Goal: Task Accomplishment & Management: Manage account settings

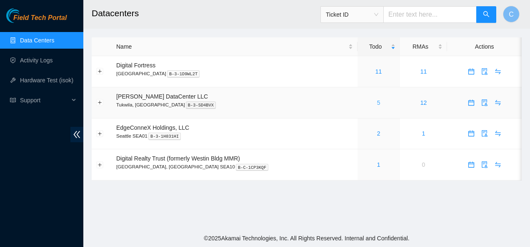
click at [377, 101] on link "5" at bounding box center [378, 102] width 3 height 7
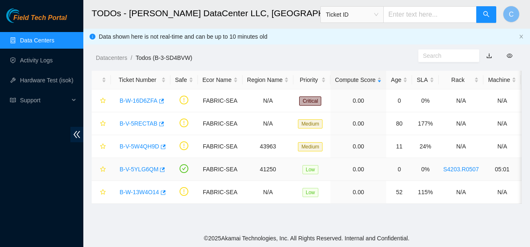
click at [147, 169] on link "B-V-5YLG6QM" at bounding box center [138, 169] width 39 height 7
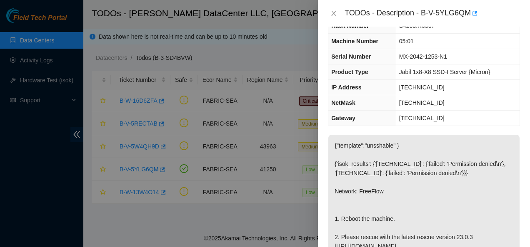
scroll to position [36, 0]
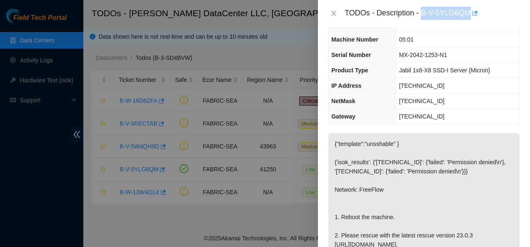
drag, startPoint x: 421, startPoint y: 12, endPoint x: 469, endPoint y: 17, distance: 48.2
click at [469, 17] on div "TODOs - Description - B-V-5YLG6QM" at bounding box center [431, 13] width 175 height 13
copy div "B-V-5YLG6QM"
click at [333, 14] on icon "close" at bounding box center [333, 13] width 5 height 5
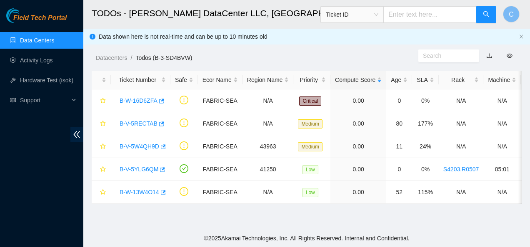
scroll to position [45, 0]
click at [135, 100] on link "B-W-16D6ZFA" at bounding box center [138, 100] width 38 height 7
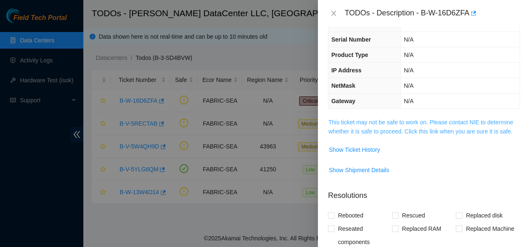
click at [361, 132] on link "This ticket may not be safe to work on. Please contact NIE to determine whether…" at bounding box center [420, 127] width 185 height 16
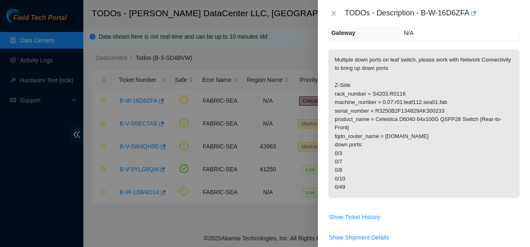
scroll to position [102, 0]
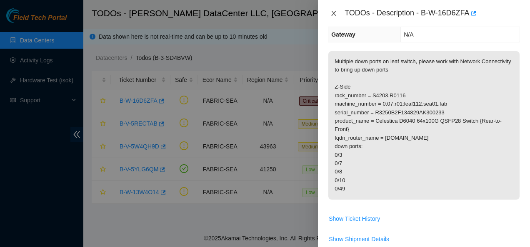
click at [332, 12] on icon "close" at bounding box center [333, 13] width 5 height 5
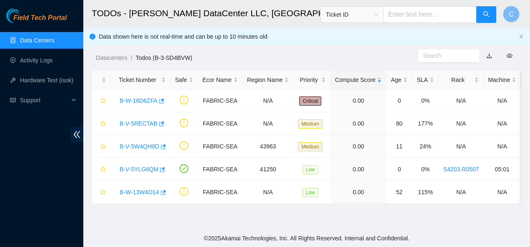
scroll to position [130, 0]
click at [132, 147] on link "B-V-5W4QH9D" at bounding box center [139, 146] width 40 height 7
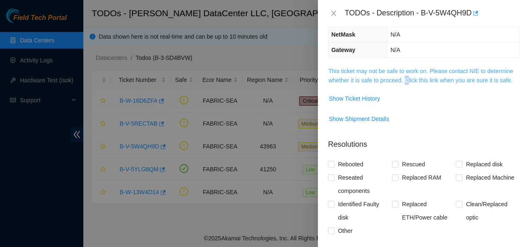
drag, startPoint x: 407, startPoint y: 76, endPoint x: 405, endPoint y: 80, distance: 4.3
click at [405, 80] on span "This ticket may not be safe to work on. Please contact NIE to determine whether…" at bounding box center [423, 76] width 191 height 18
click at [405, 80] on link "This ticket may not be safe to work on. Please contact NIE to determine whether…" at bounding box center [420, 76] width 185 height 16
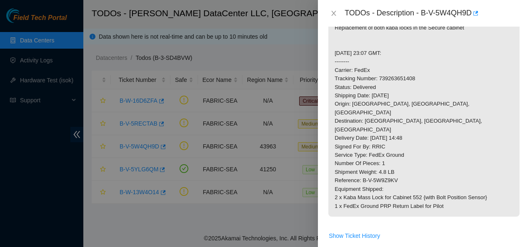
scroll to position [113, 0]
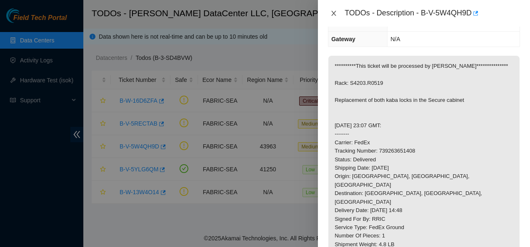
click at [336, 13] on icon "close" at bounding box center [333, 13] width 7 height 7
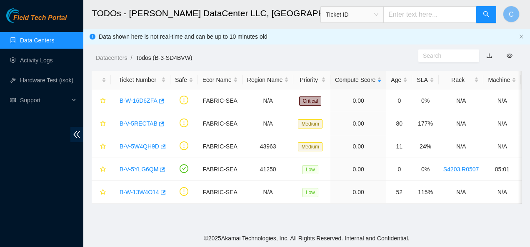
scroll to position [141, 0]
click at [134, 124] on link "B-V-5RECTAB" at bounding box center [138, 123] width 38 height 7
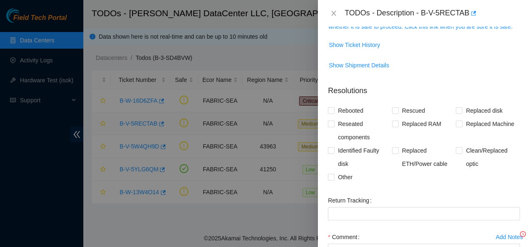
scroll to position [113, 0]
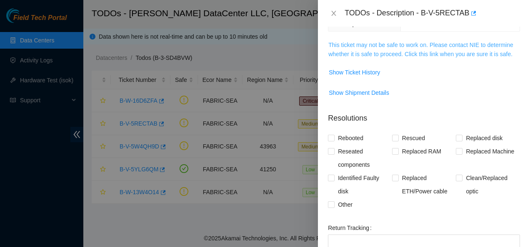
click at [348, 46] on link "This ticket may not be safe to work on. Please contact NIE to determine whether…" at bounding box center [420, 50] width 185 height 16
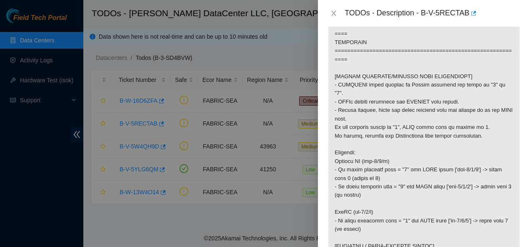
scroll to position [300, 0]
